Goal: Find specific page/section

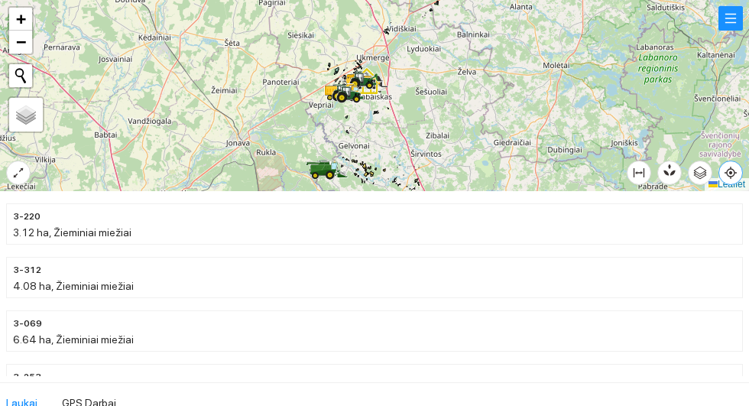
click at [737, 179] on icon "aim" at bounding box center [730, 173] width 12 height 12
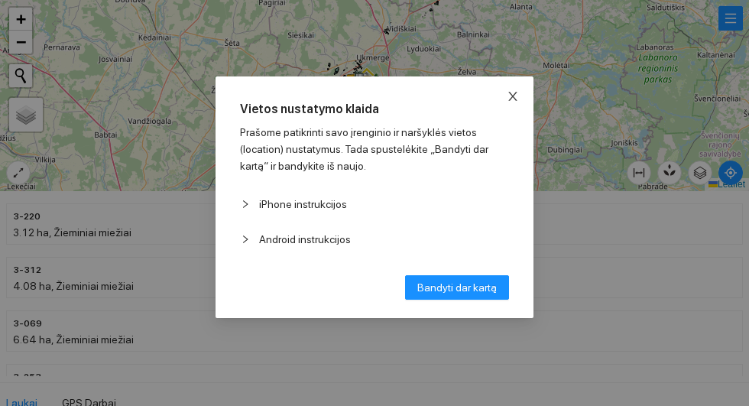
click at [519, 92] on icon "close" at bounding box center [513, 96] width 12 height 12
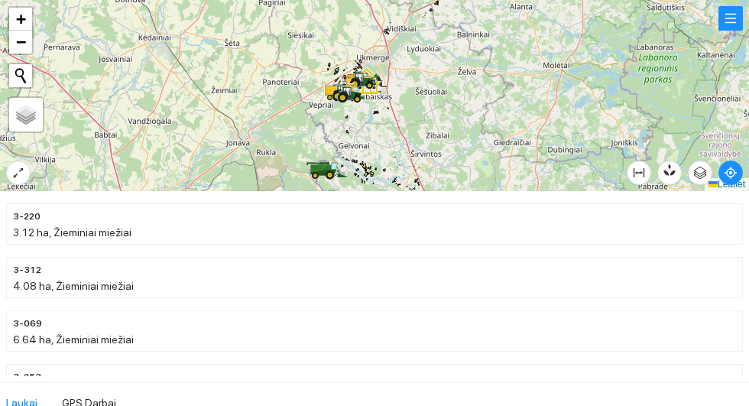
click at [13, 211] on span "3-220" at bounding box center [27, 216] width 28 height 15
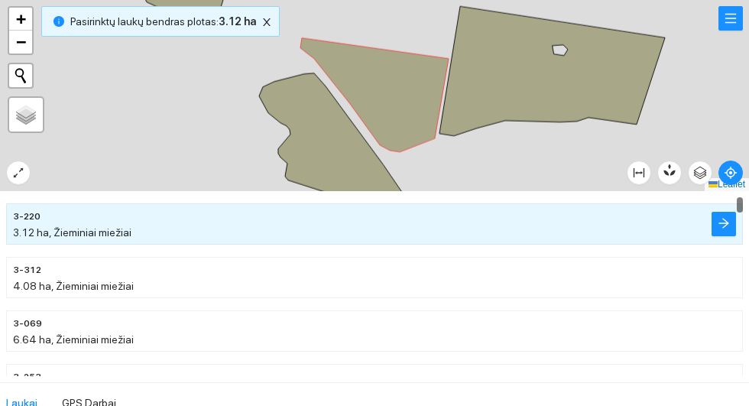
click at [36, 164] on div at bounding box center [374, 95] width 749 height 191
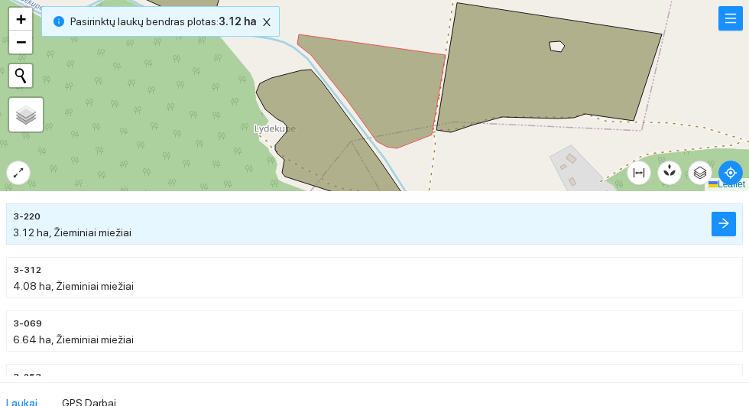
click at [27, 159] on div at bounding box center [374, 95] width 749 height 191
click at [14, 170] on icon "expand-alt" at bounding box center [18, 173] width 12 height 12
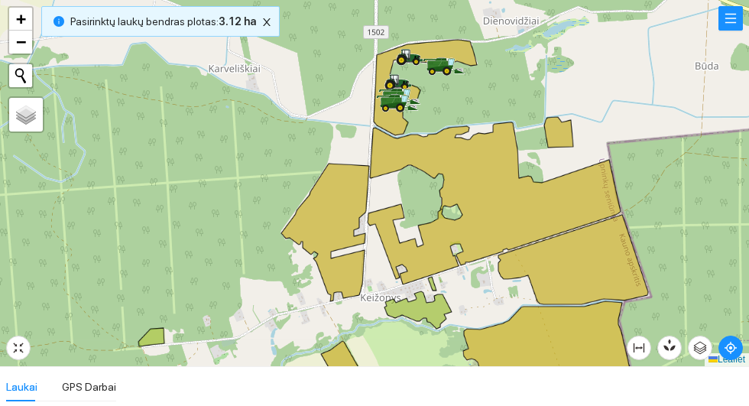
click at [282, 21] on div at bounding box center [374, 183] width 749 height 366
click at [274, 19] on div at bounding box center [374, 183] width 749 height 366
click at [270, 24] on icon "close" at bounding box center [267, 22] width 8 height 8
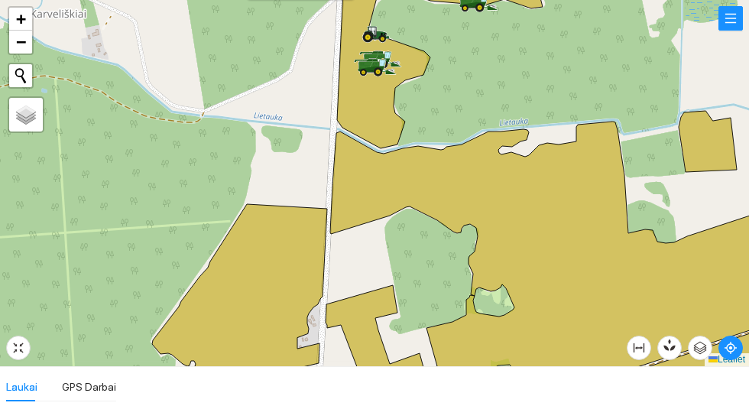
click at [368, 81] on div at bounding box center [365, 75] width 9 height 38
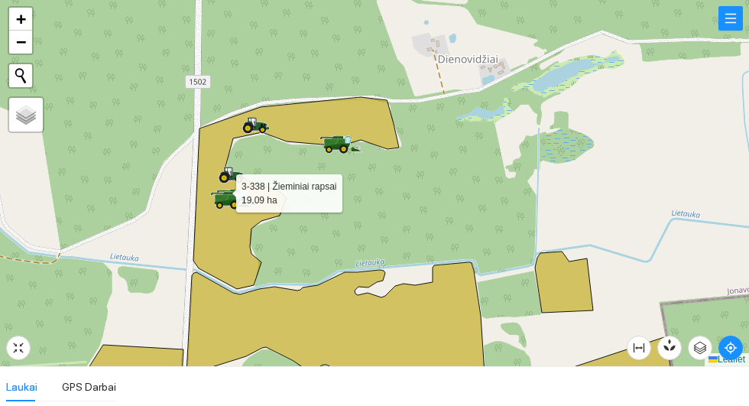
click at [231, 258] on icon at bounding box center [296, 193] width 206 height 192
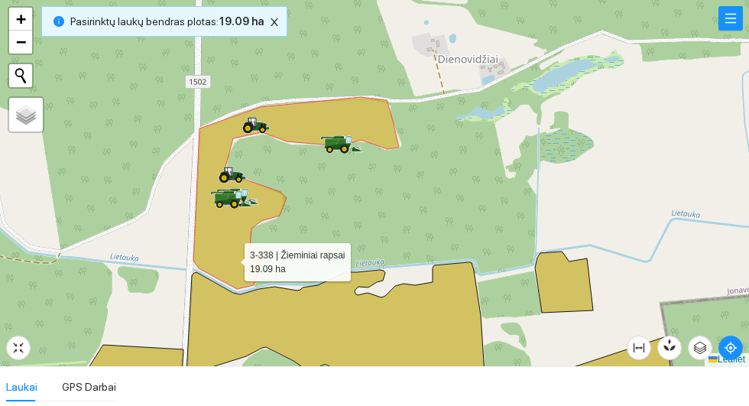
scroll to position [4214, 0]
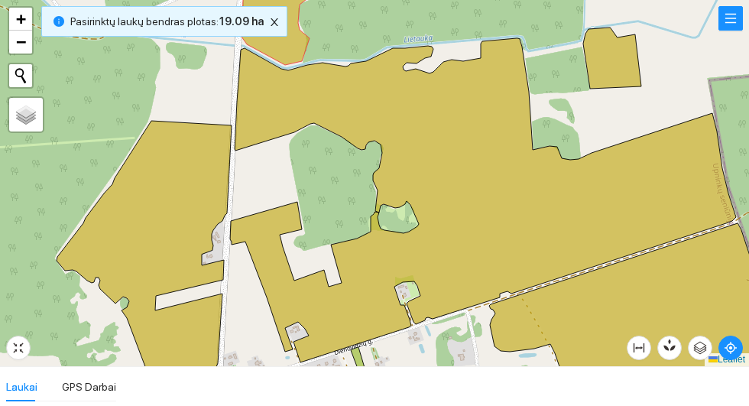
click at [181, 151] on icon at bounding box center [144, 258] width 175 height 275
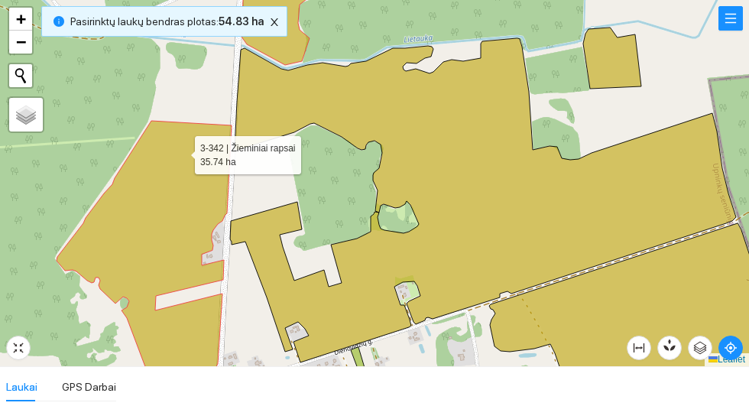
scroll to position [9336, 0]
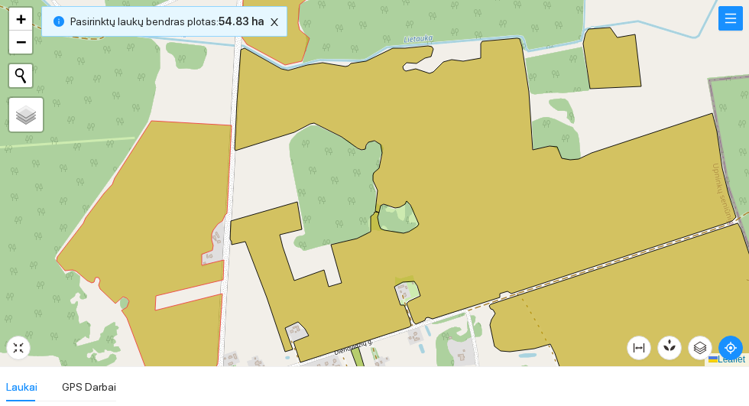
click at [285, 21] on icon at bounding box center [287, 14] width 93 height 102
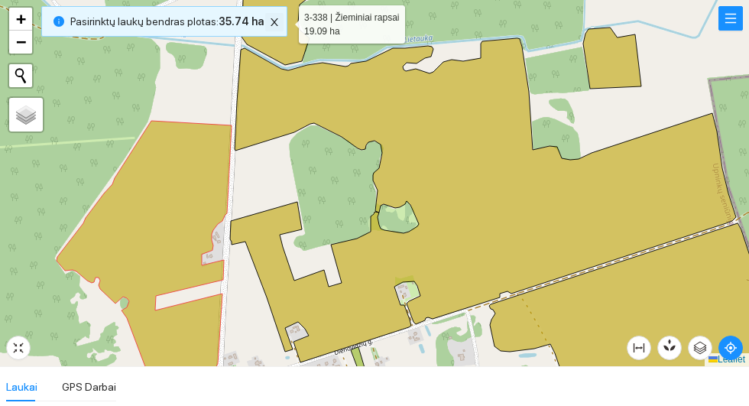
click at [277, 21] on icon "close" at bounding box center [275, 22] width 8 height 8
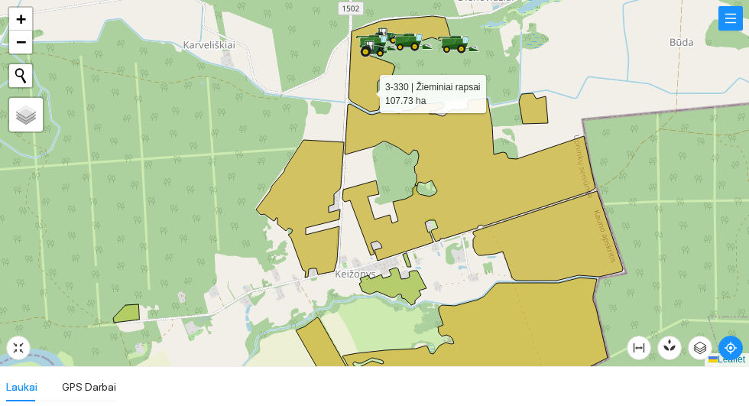
click at [298, 173] on icon at bounding box center [300, 209] width 88 height 138
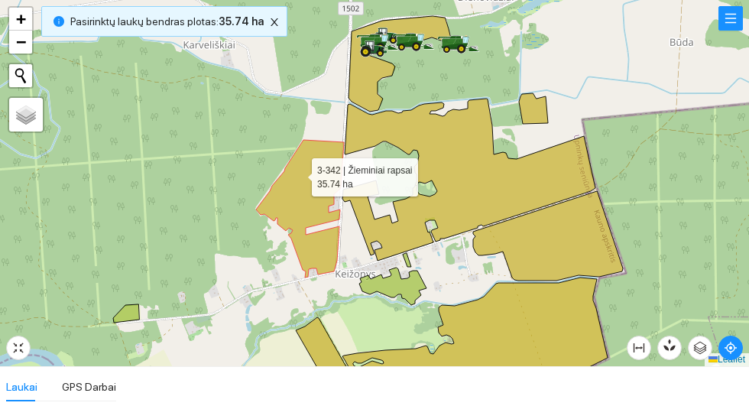
click at [355, 73] on icon at bounding box center [399, 64] width 103 height 96
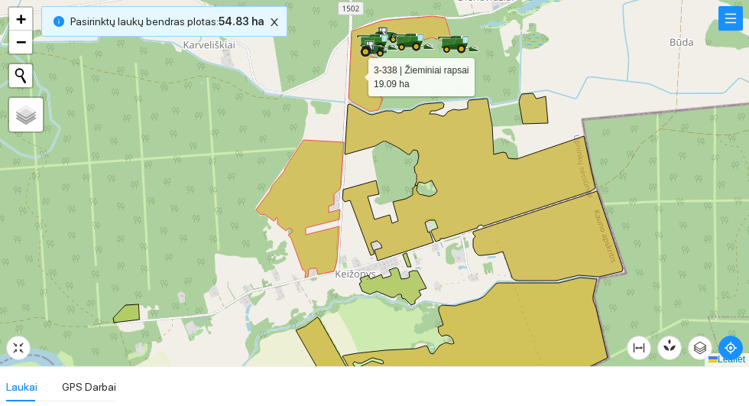
scroll to position [4214, 0]
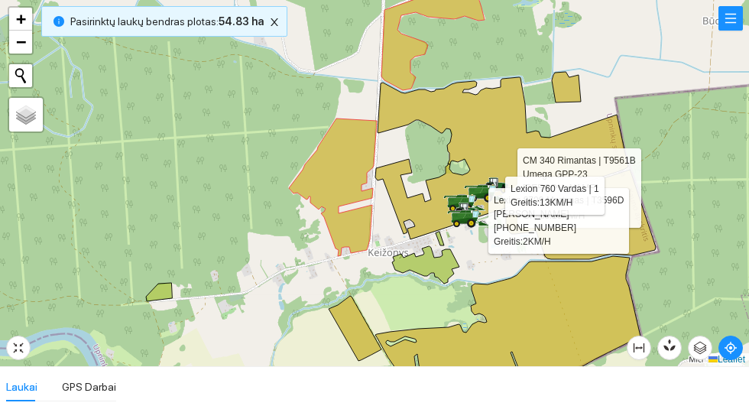
click at [569, 77] on icon at bounding box center [566, 87] width 29 height 31
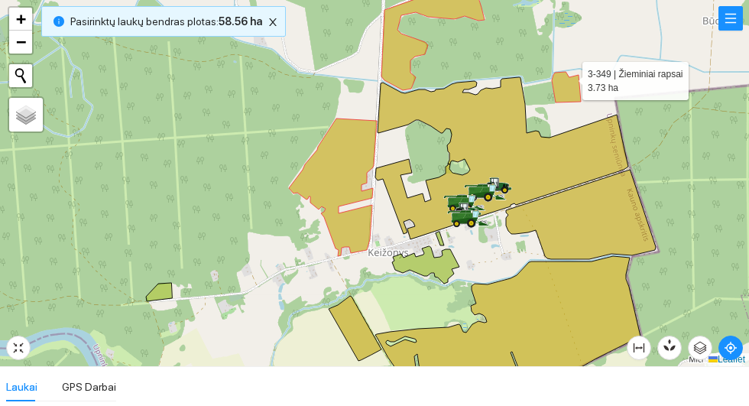
scroll to position [8856, 0]
click at [595, 8] on div at bounding box center [374, 183] width 749 height 366
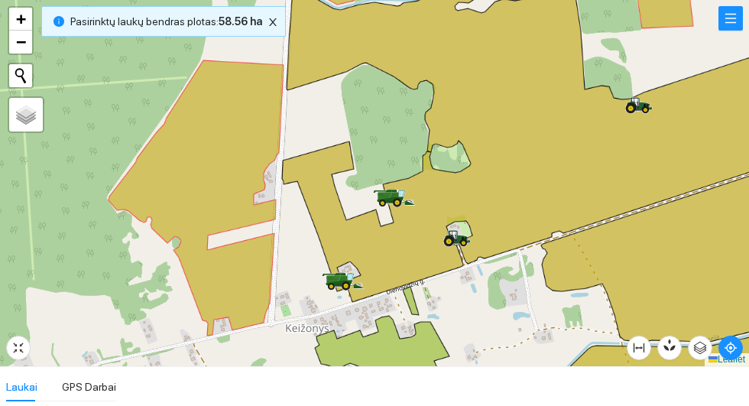
scroll to position [8856, 0]
